Goal: Information Seeking & Learning: Check status

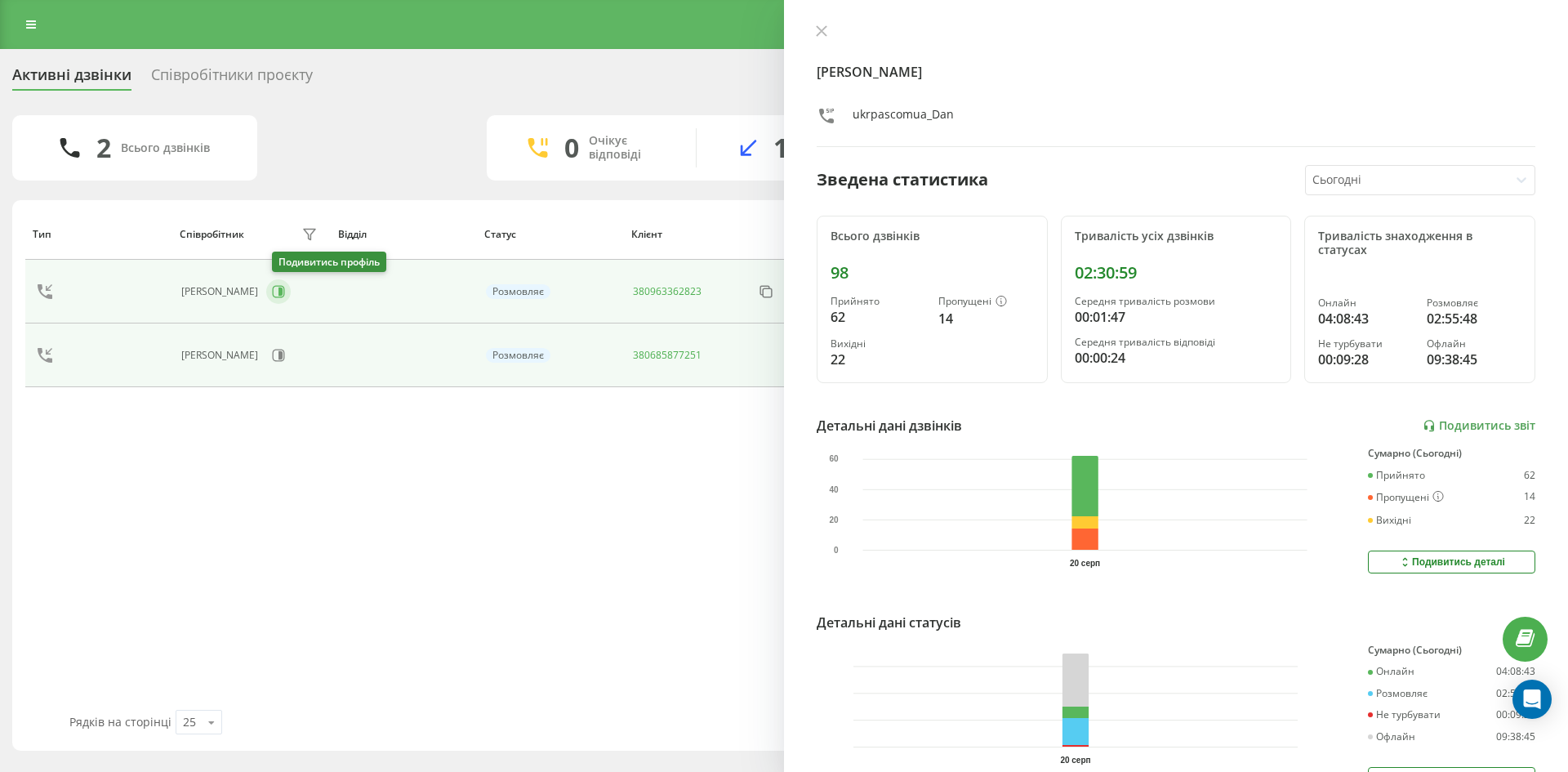
click at [284, 297] on icon at bounding box center [277, 291] width 12 height 12
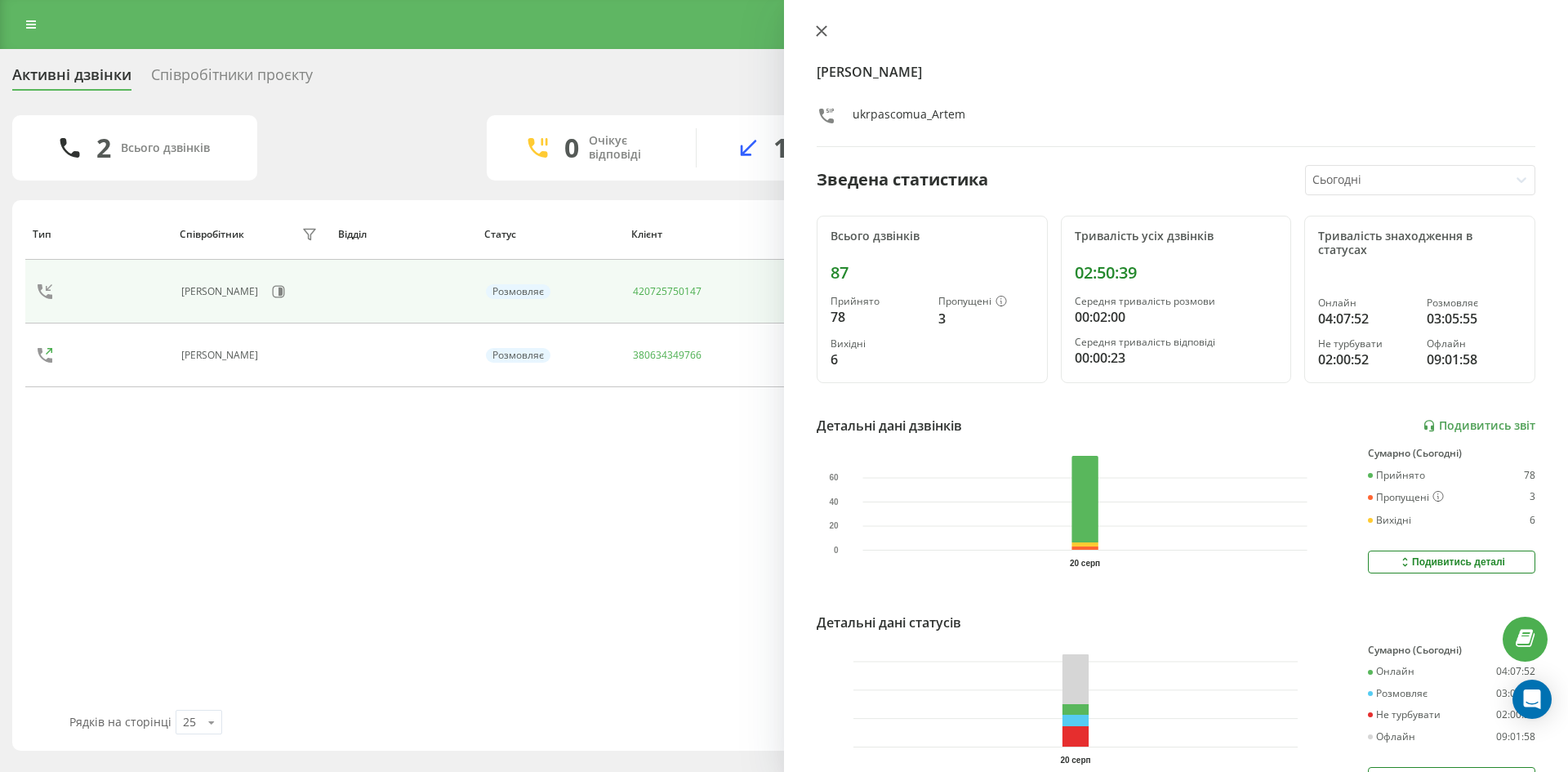
click at [819, 37] on button at bounding box center [821, 32] width 21 height 16
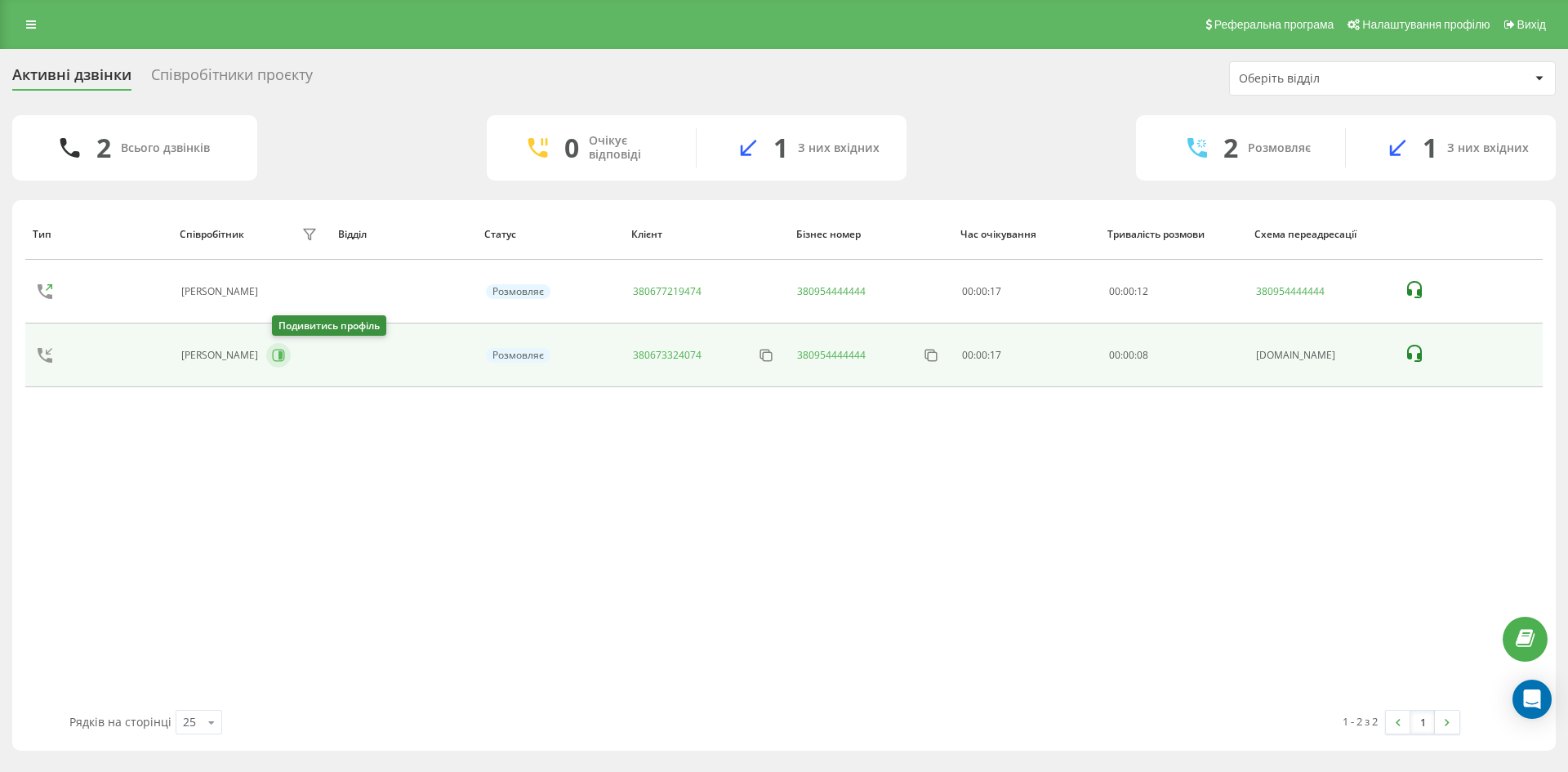
click at [283, 354] on icon at bounding box center [278, 355] width 13 height 13
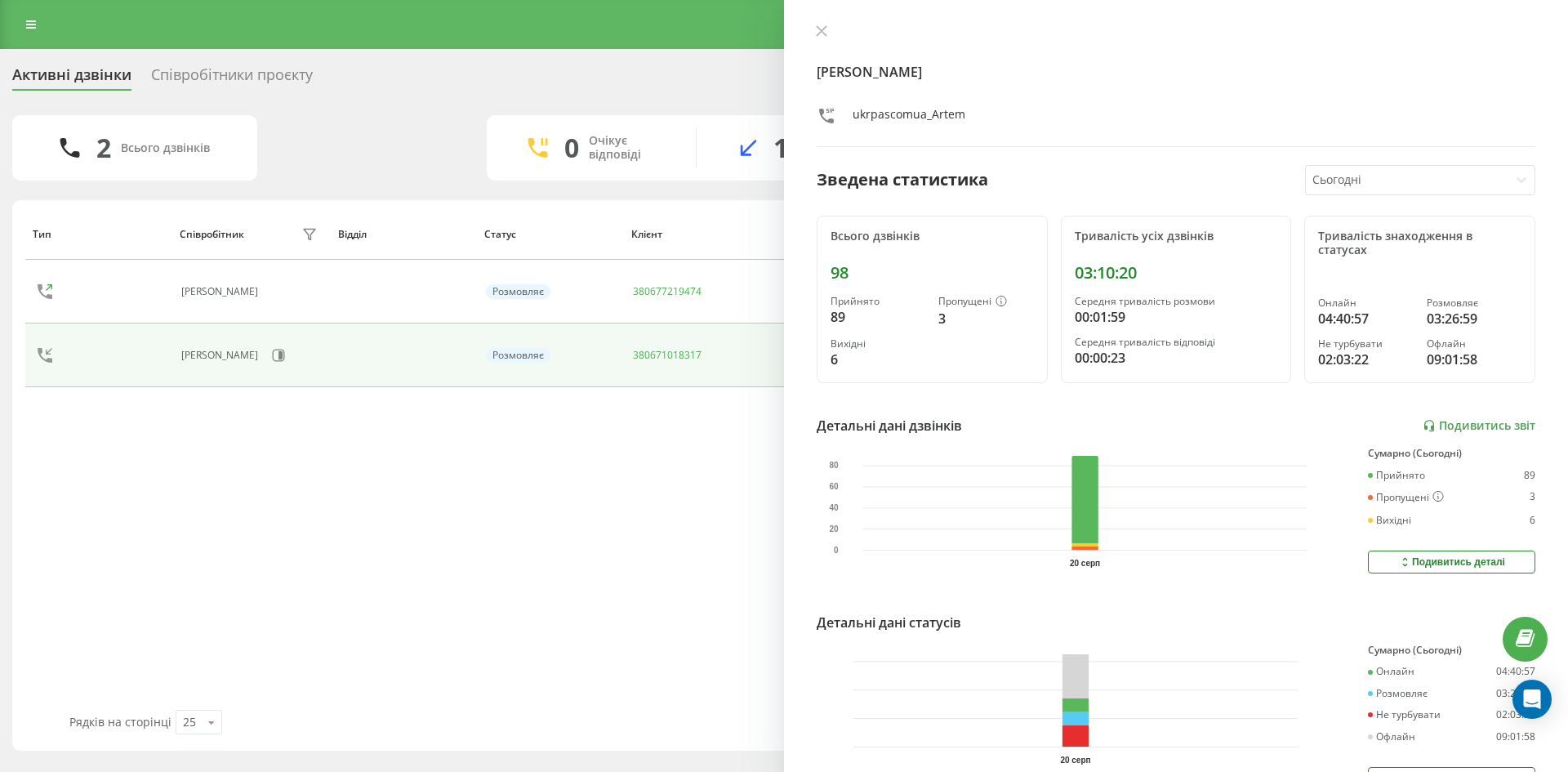
click at [824, 23] on div "Шевченко Артем ukrpascomua_Artem Зведена статистика Сьогодні Всього дзвінків 98…" at bounding box center [1176, 386] width 784 height 772
click at [826, 33] on icon at bounding box center [821, 31] width 12 height 12
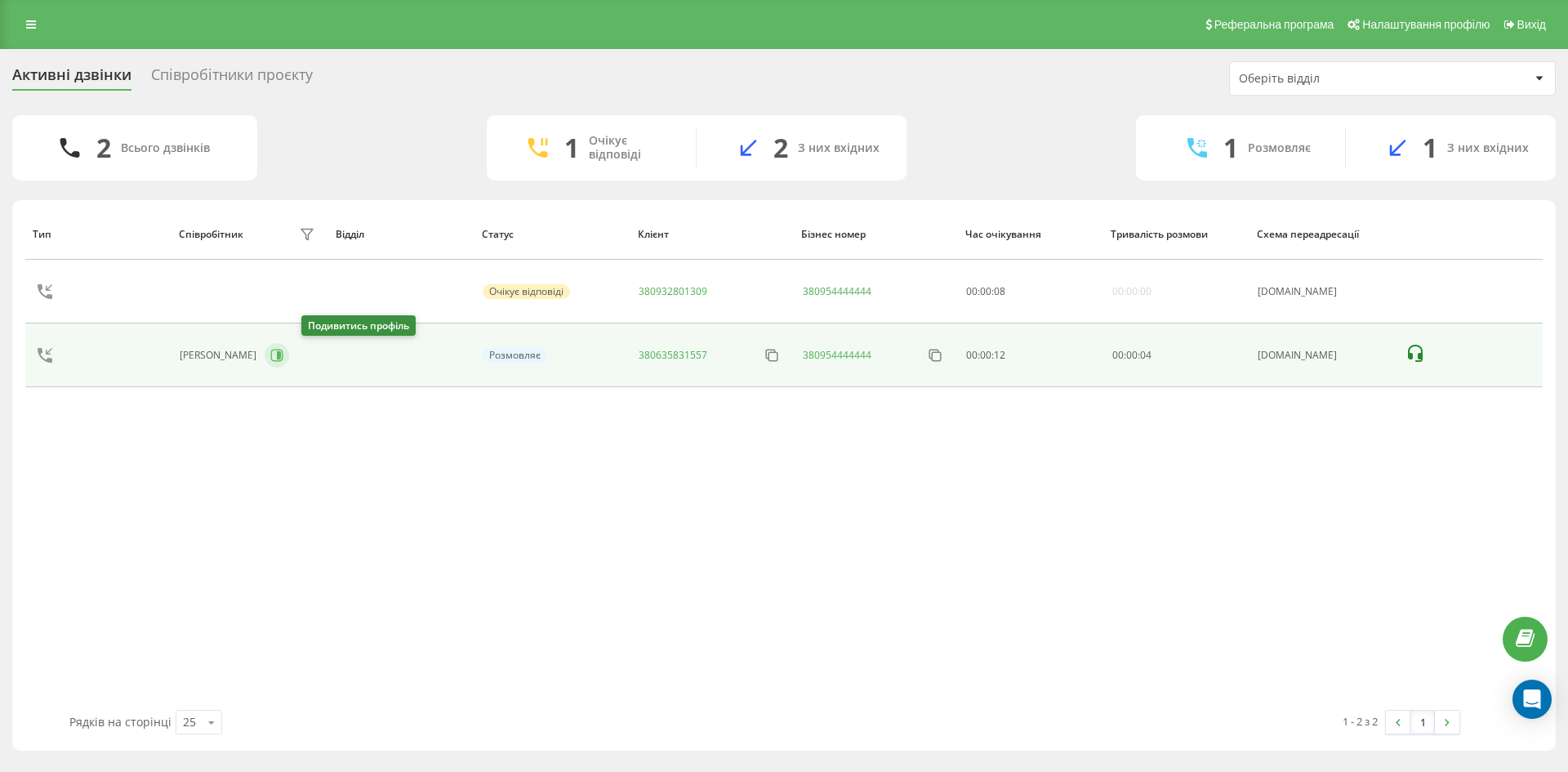
click at [284, 350] on icon at bounding box center [277, 355] width 13 height 13
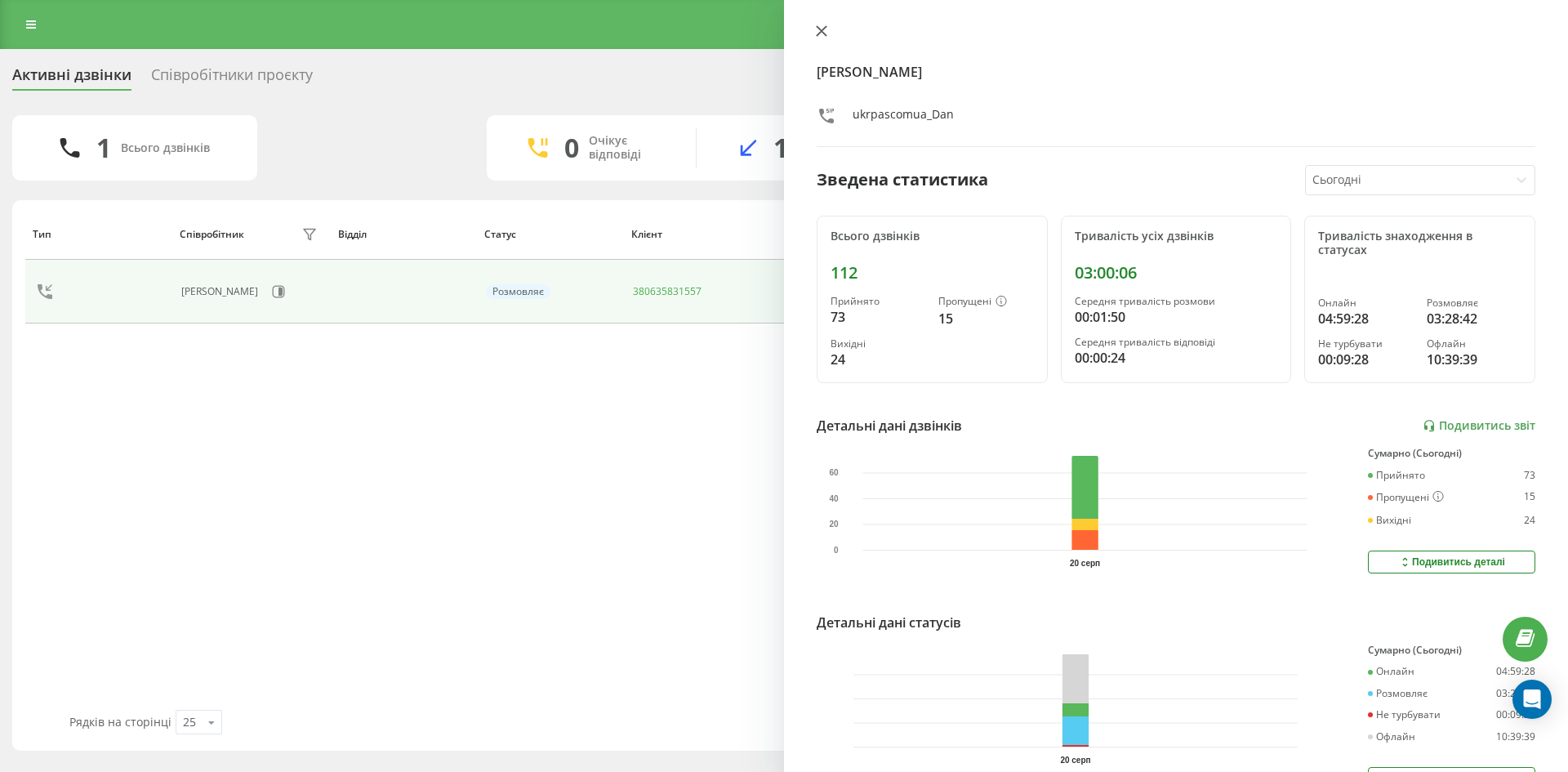
click at [826, 37] on button at bounding box center [821, 32] width 21 height 16
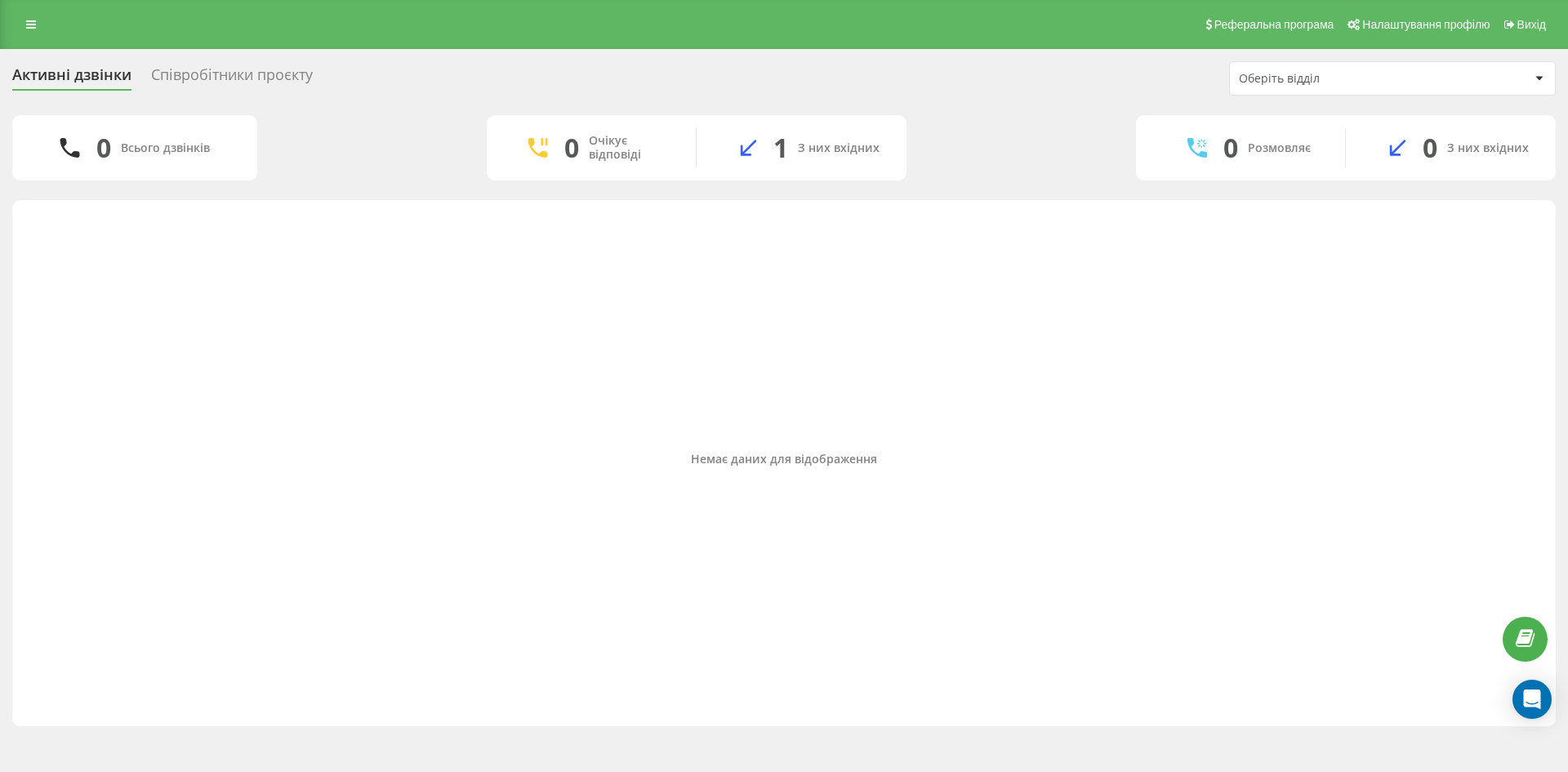
click at [235, 81] on div "Співробітники проєкту" at bounding box center [232, 78] width 162 height 26
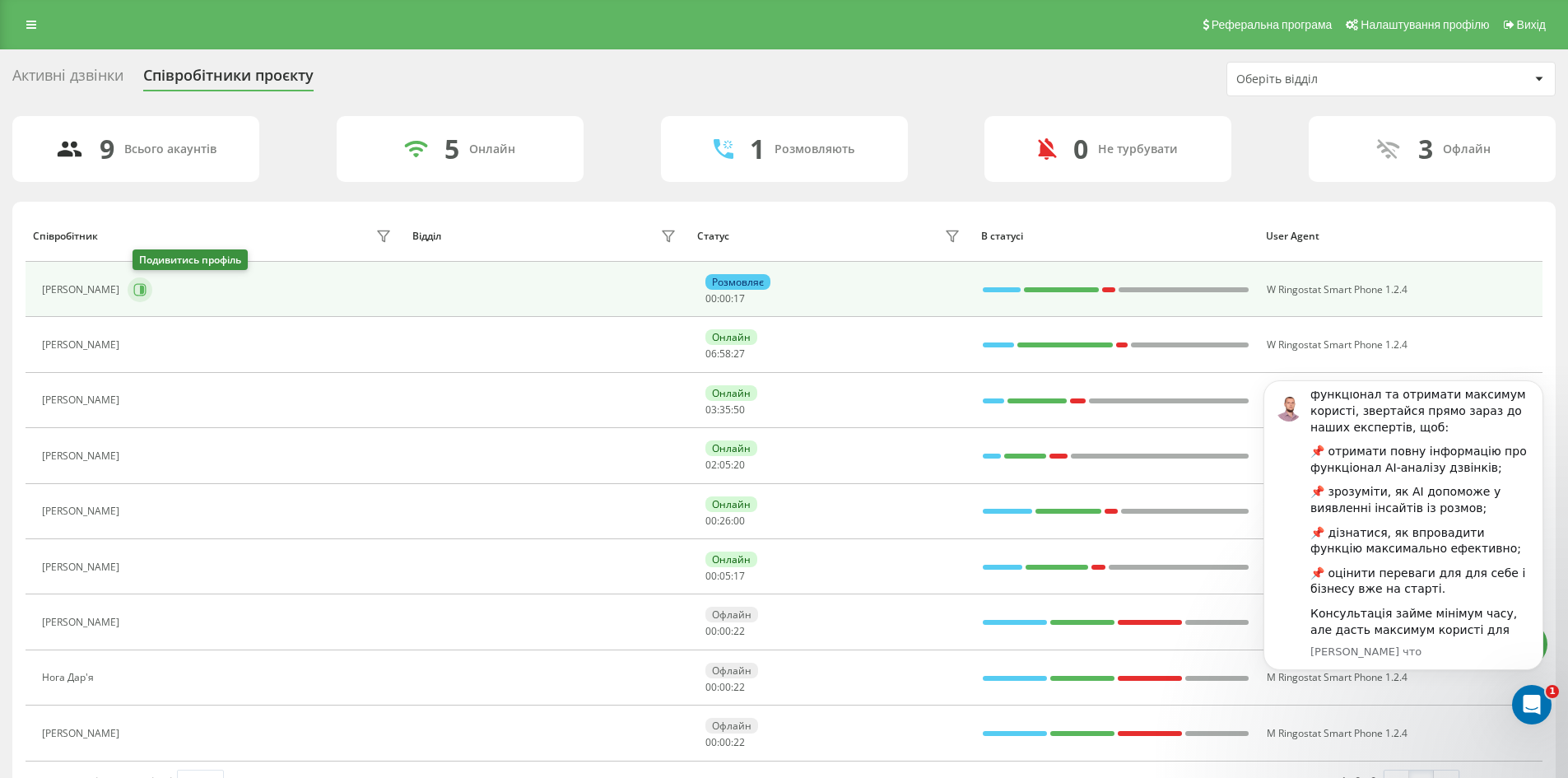
click at [143, 290] on icon at bounding box center [140, 290] width 13 height 13
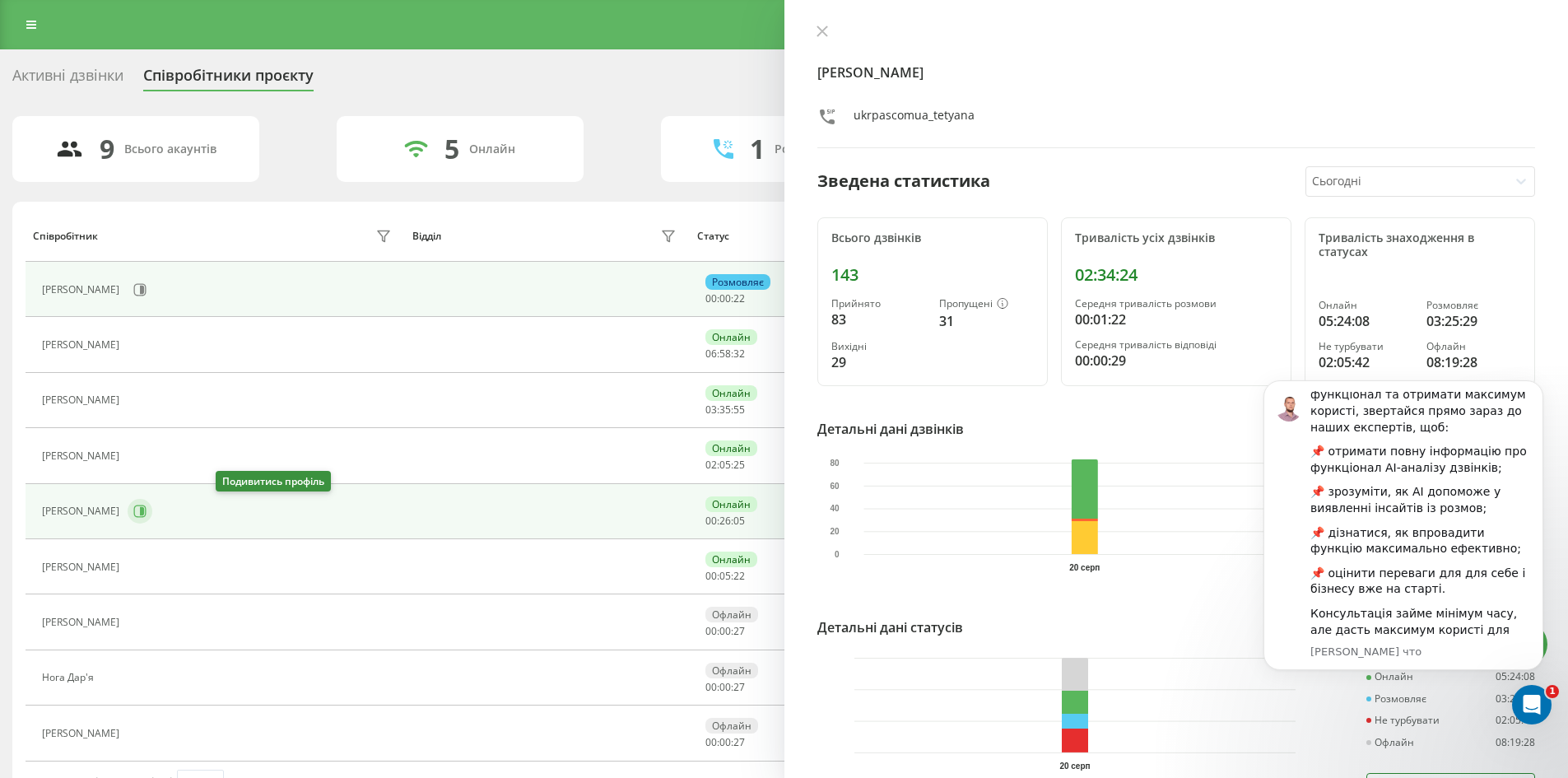
click at [153, 506] on button at bounding box center [140, 510] width 25 height 25
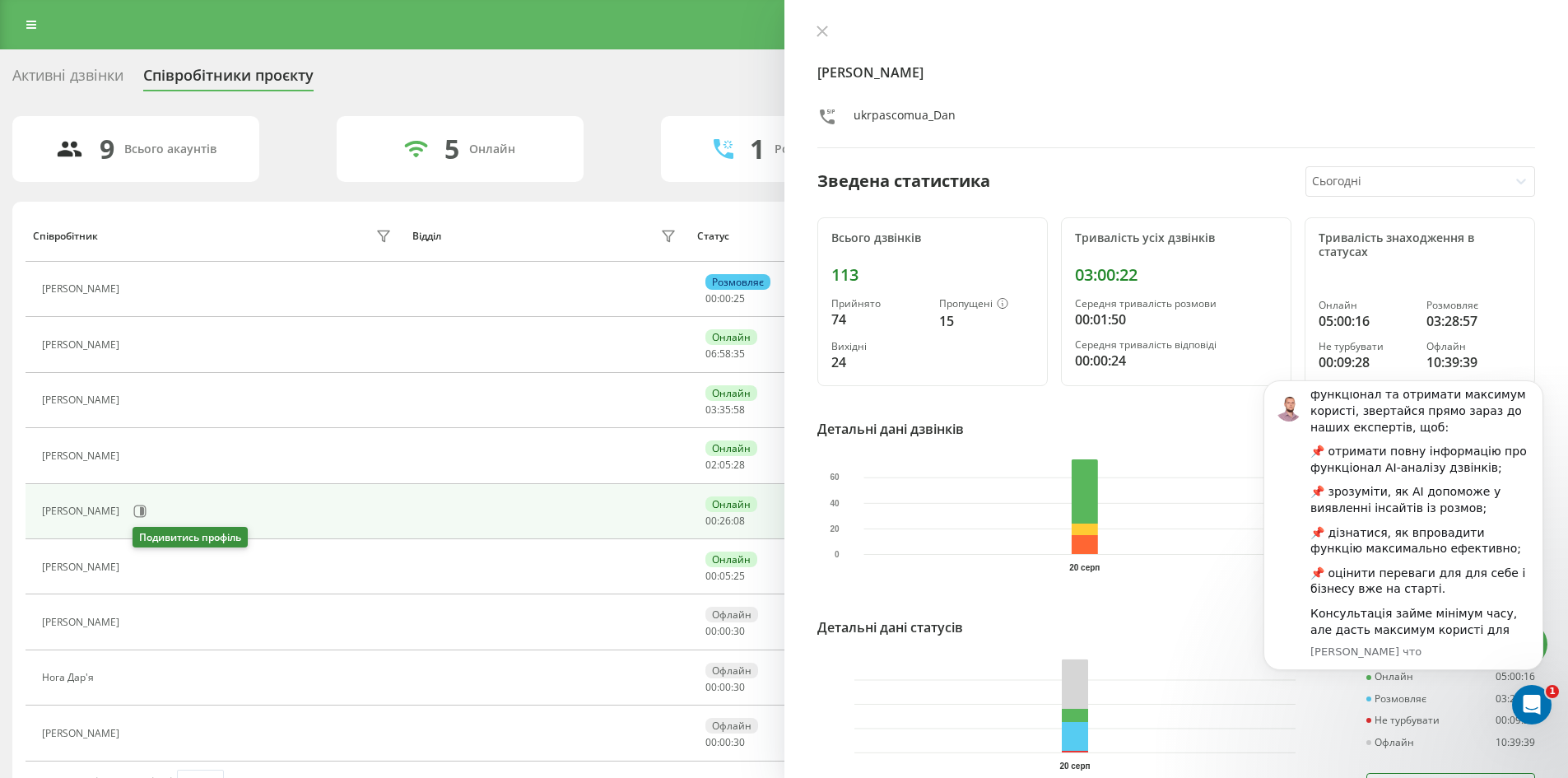
click at [147, 570] on button at bounding box center [137, 568] width 19 height 23
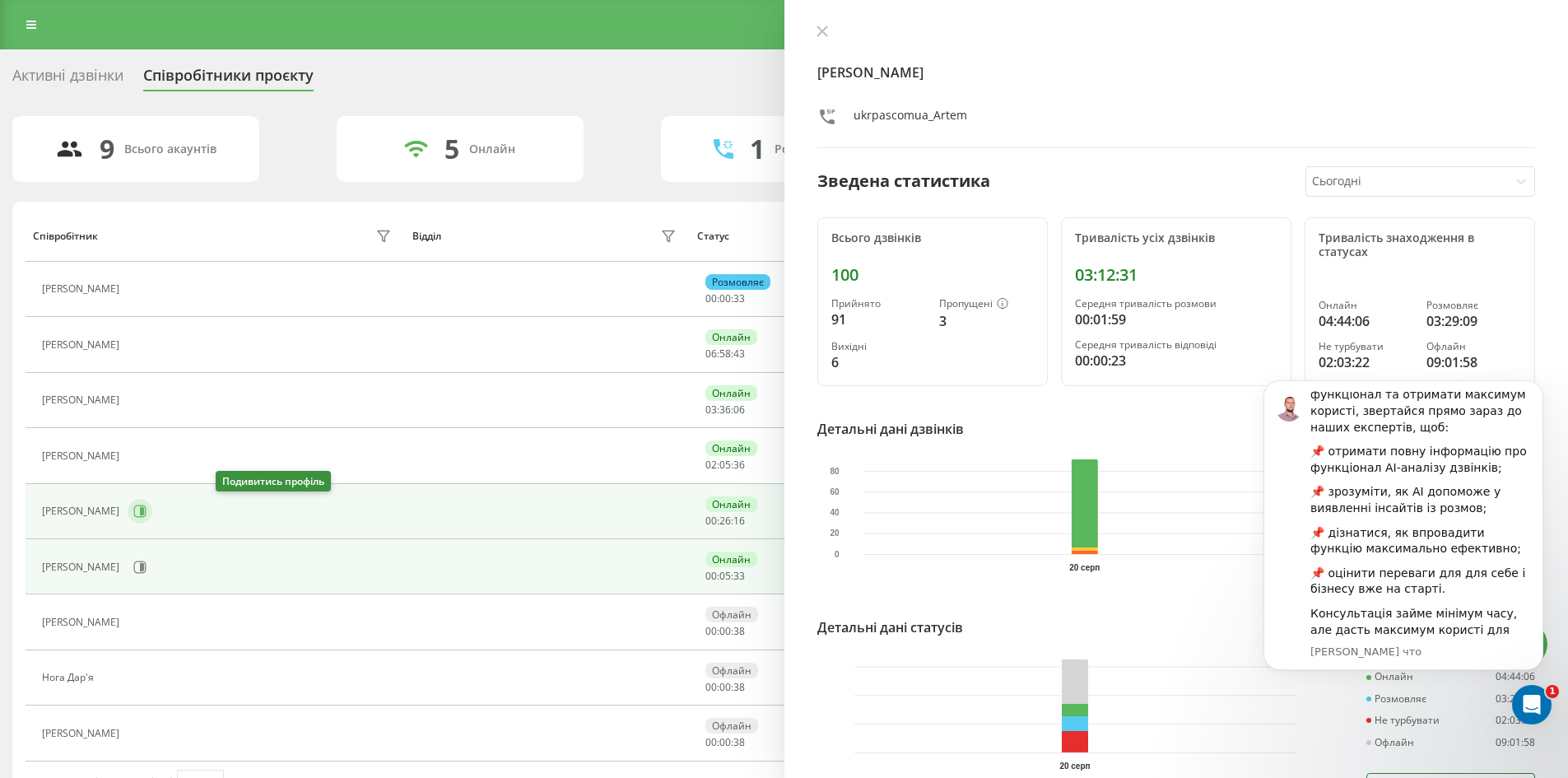
click at [146, 513] on icon at bounding box center [140, 511] width 13 height 13
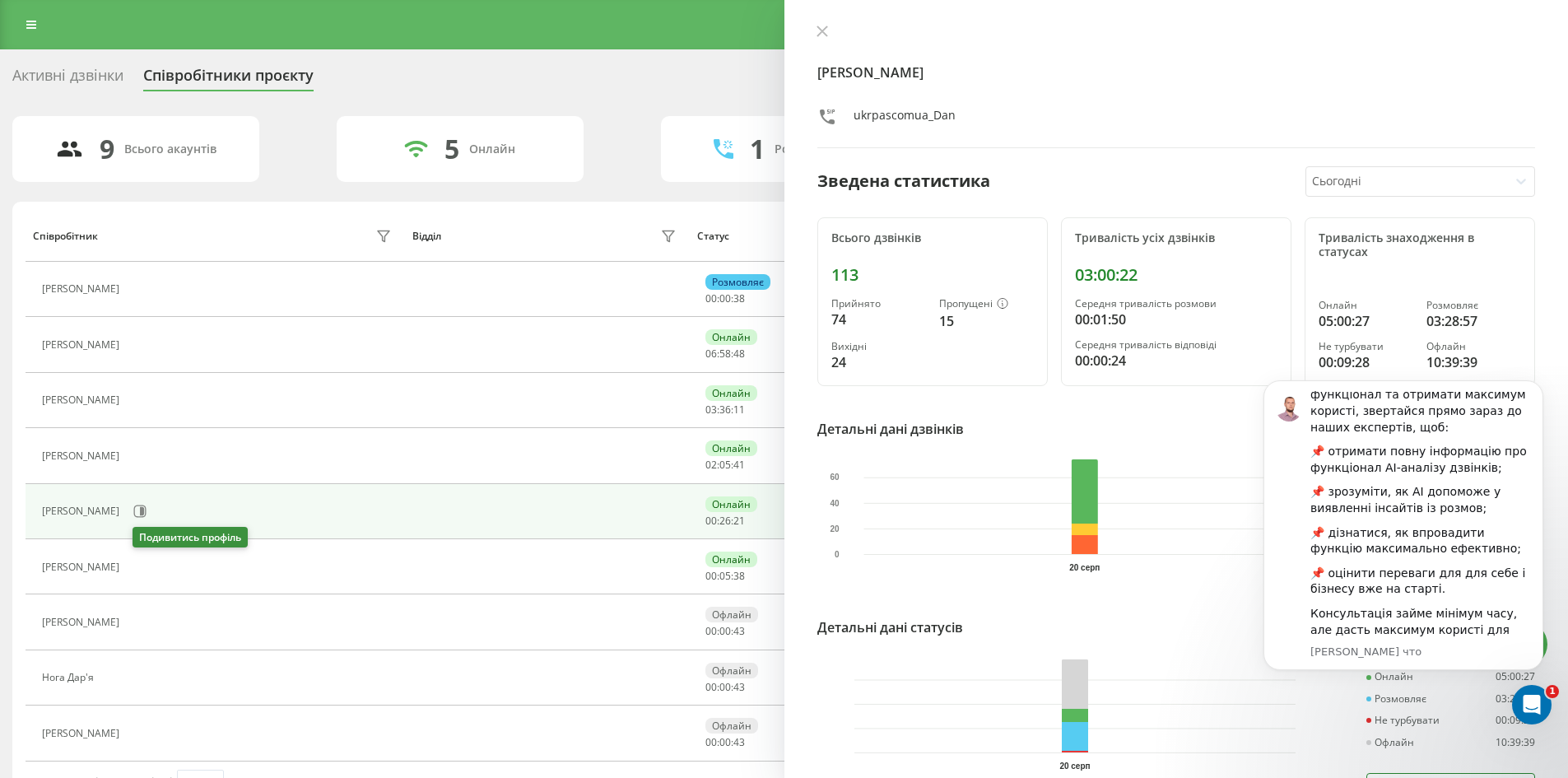
click at [143, 568] on icon at bounding box center [137, 566] width 13 height 13
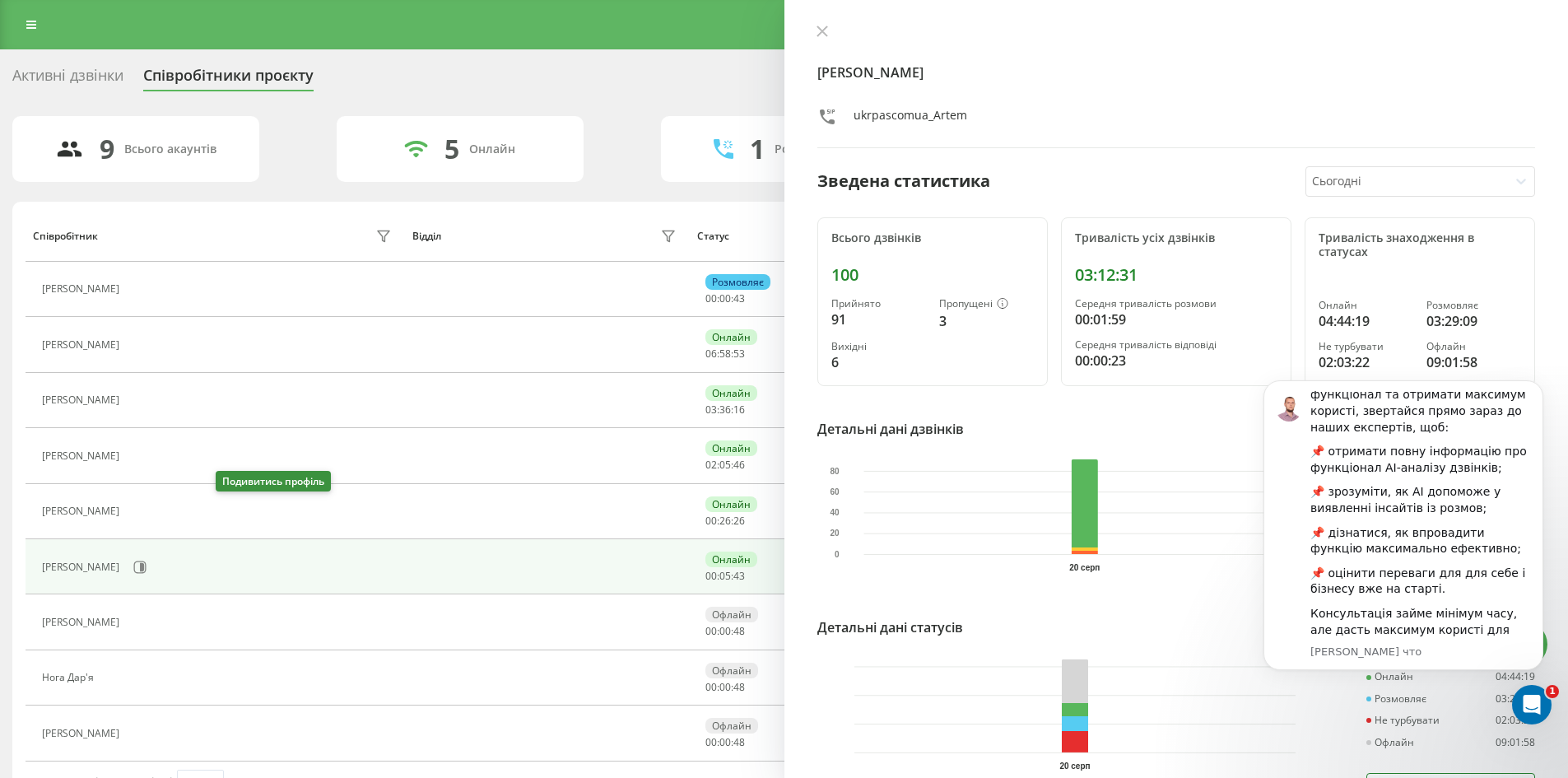
click at [147, 506] on button at bounding box center [137, 512] width 19 height 23
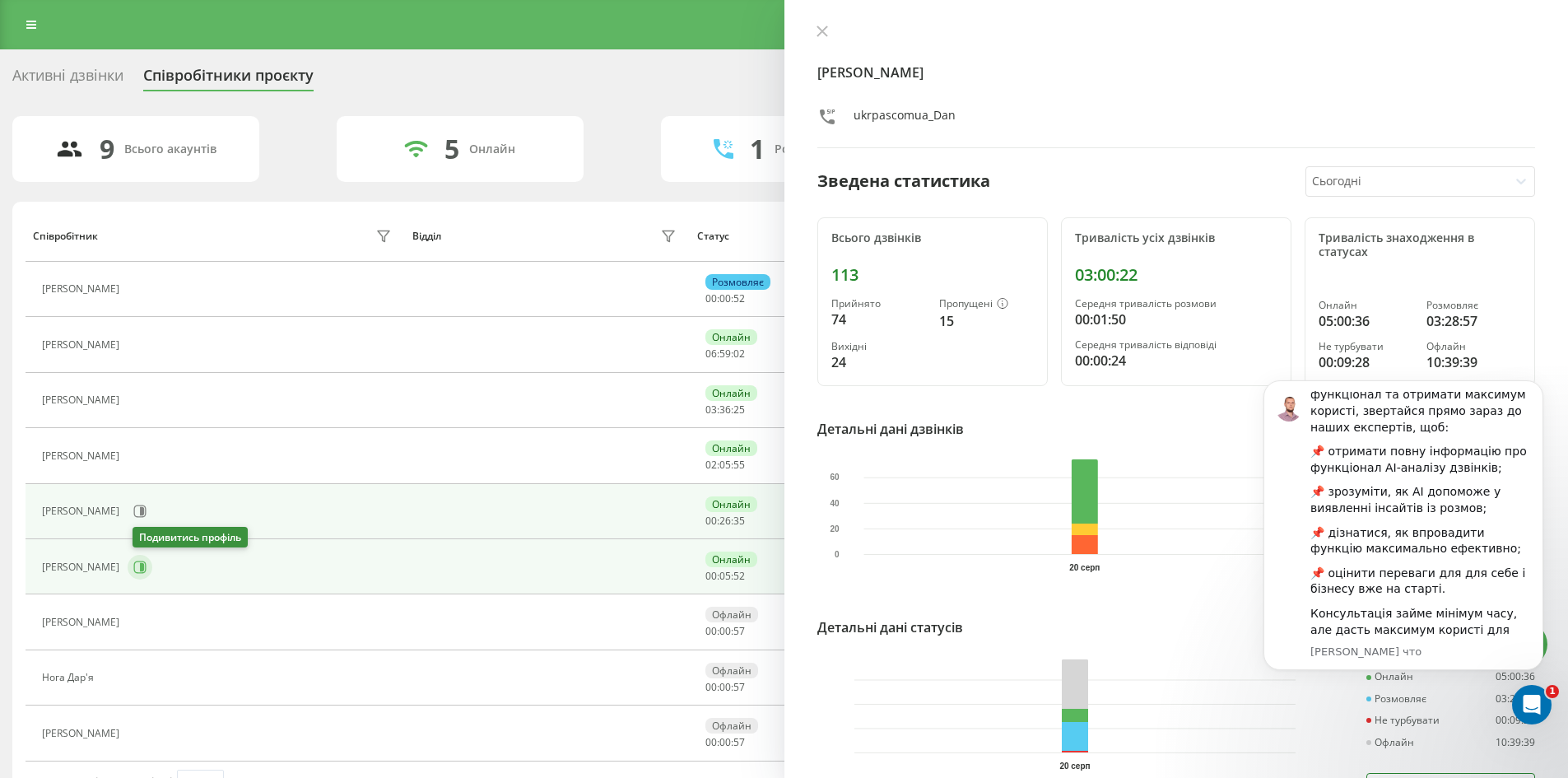
click at [145, 570] on icon at bounding box center [140, 566] width 13 height 13
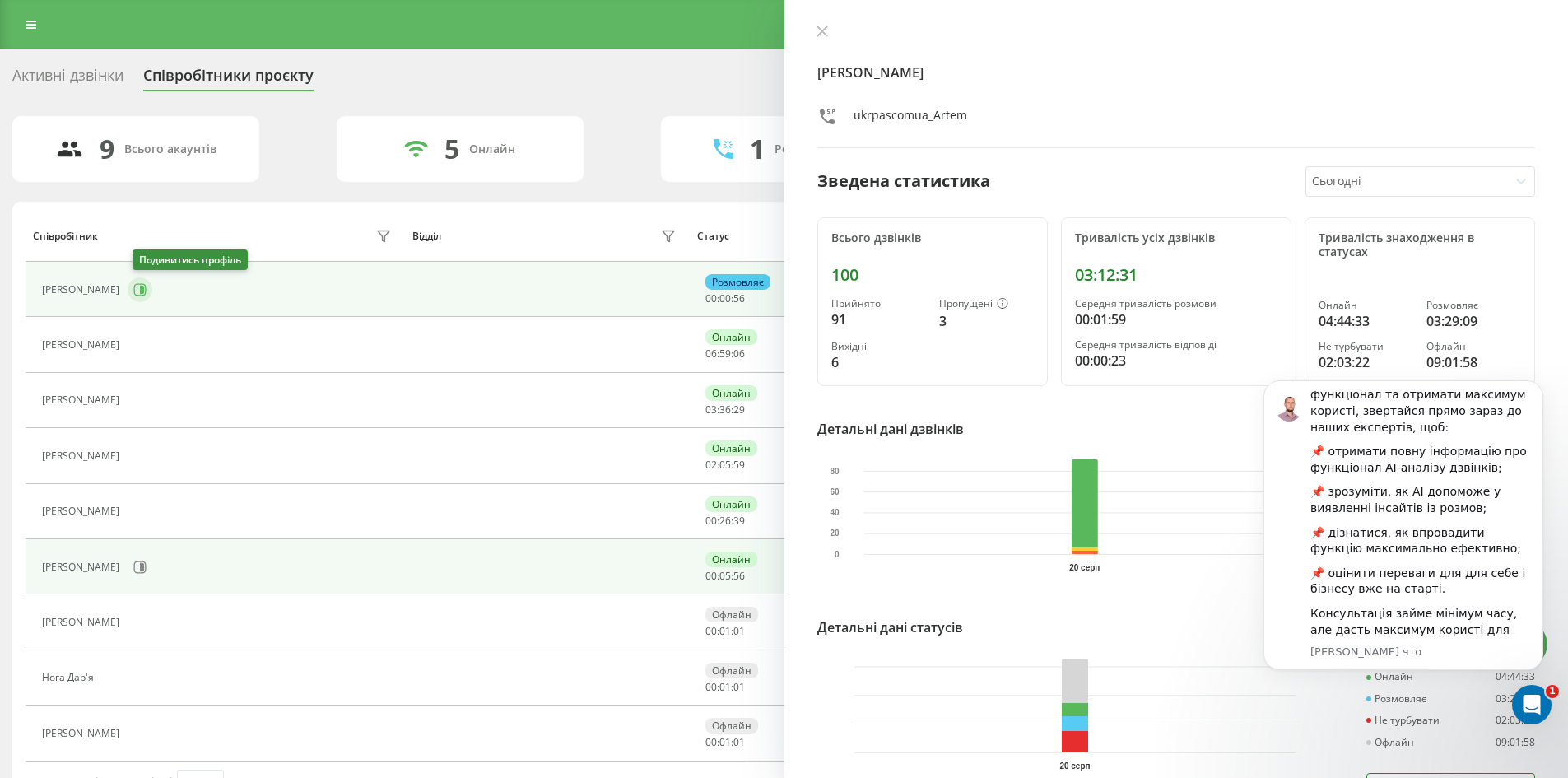
click at [138, 292] on icon at bounding box center [140, 290] width 13 height 13
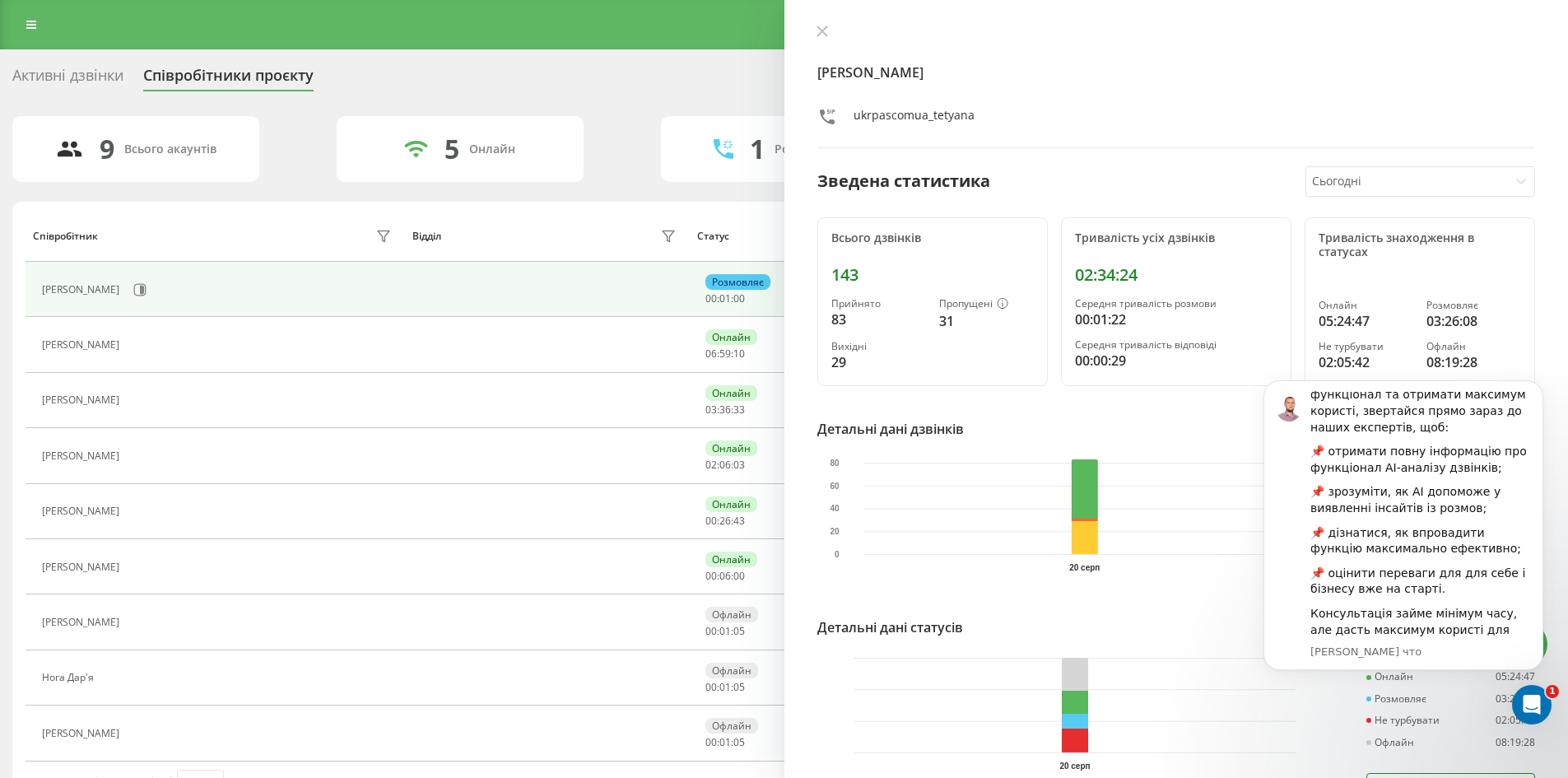
click at [109, 72] on div "Активні дзвінки" at bounding box center [67, 79] width 111 height 26
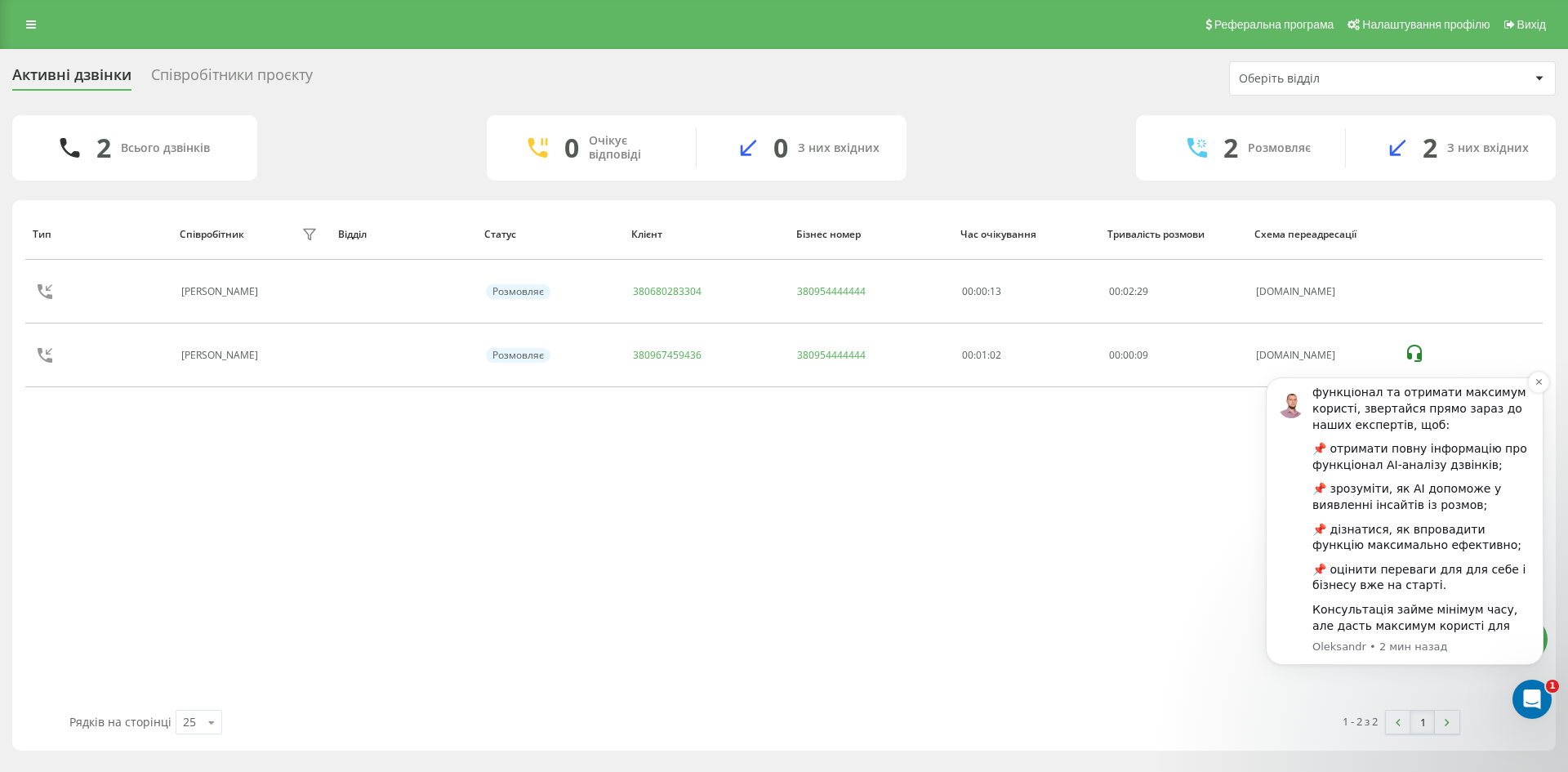
scroll to position [225, 0]
click at [697, 562] on div "Тип Співробітник фільтру Відділ Статус Клієнт Бізнес номер Час очікування Трива…" at bounding box center [784, 459] width 1518 height 502
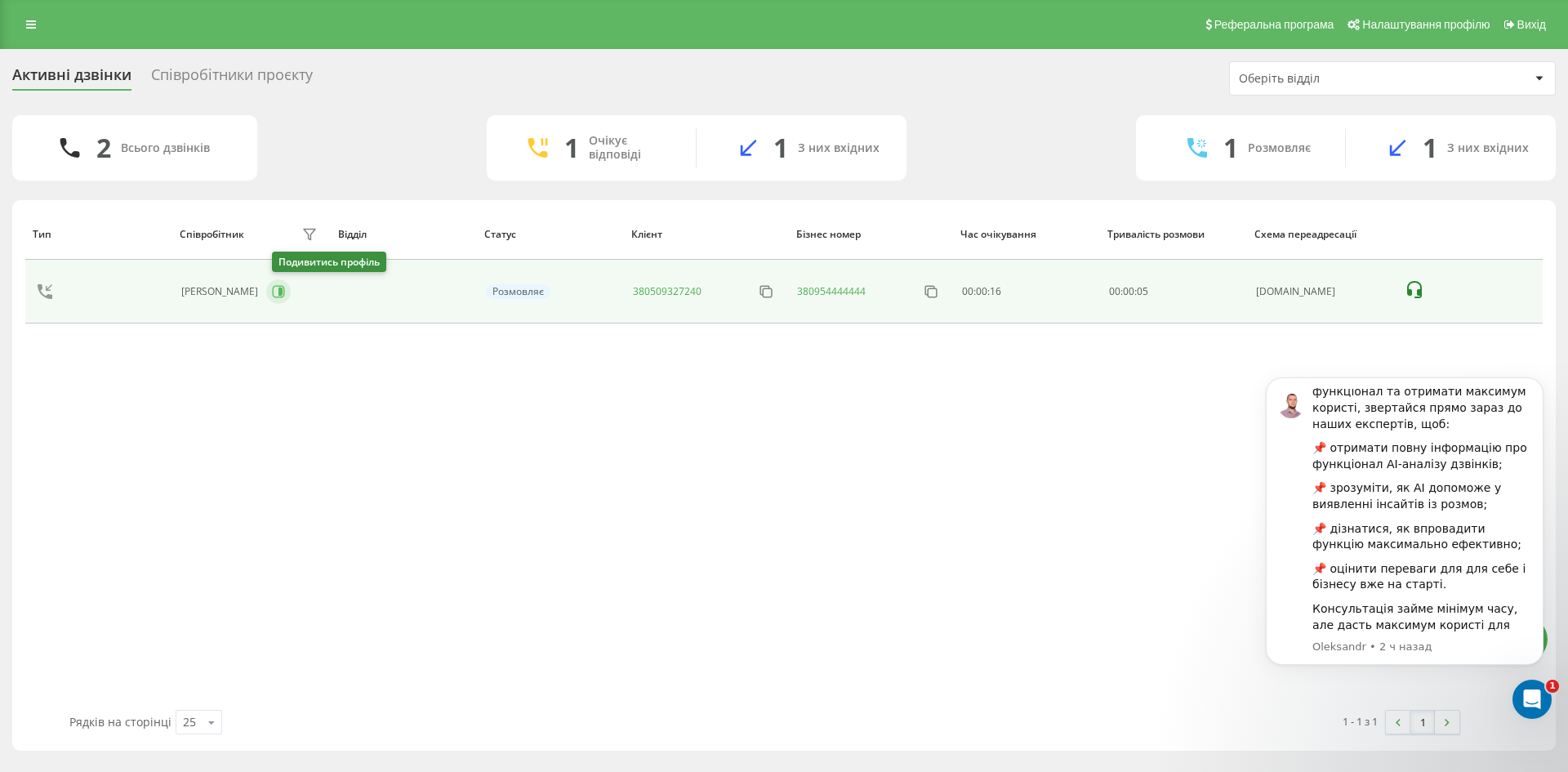
click at [285, 285] on icon at bounding box center [278, 291] width 13 height 13
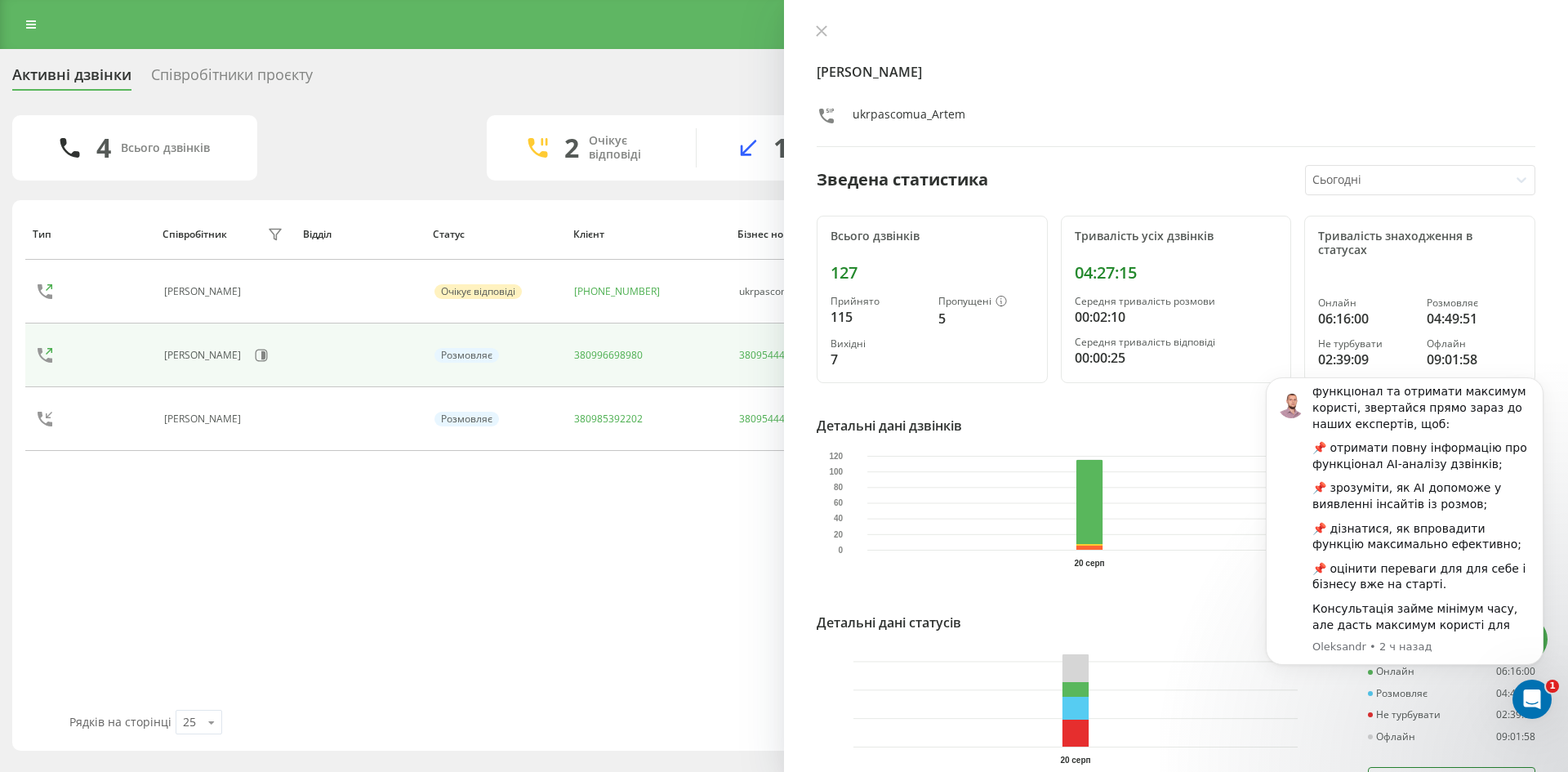
click at [401, 98] on div "Активні дзвінки Співробітники проєкту Оберіть відділ 4 Всього дзвінків 2 Очікує…" at bounding box center [783, 405] width 1543 height 689
click at [828, 27] on button at bounding box center [821, 32] width 21 height 16
